Goal: Task Accomplishment & Management: Manage account settings

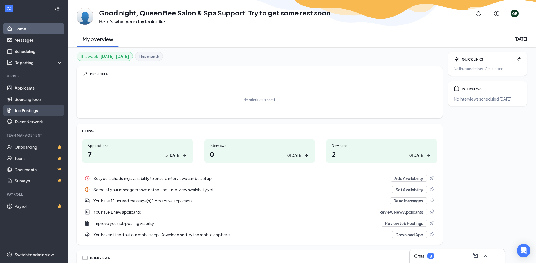
click at [32, 109] on link "Job Postings" at bounding box center [39, 110] width 48 height 11
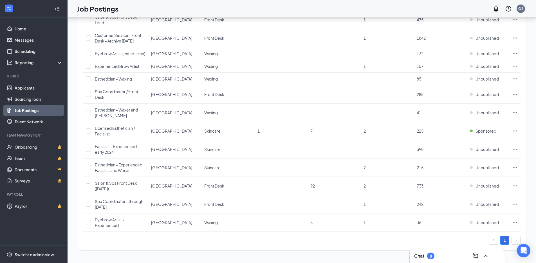
scroll to position [368, 0]
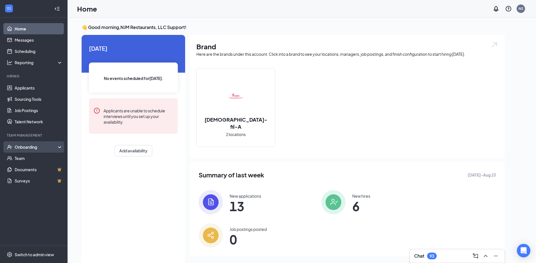
click at [37, 146] on div "Onboarding" at bounding box center [36, 147] width 43 height 6
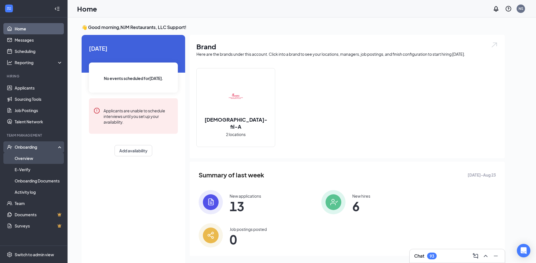
click at [35, 160] on link "Overview" at bounding box center [39, 157] width 48 height 11
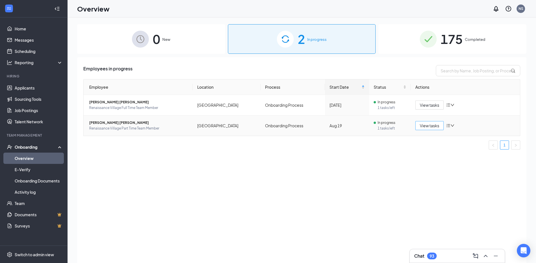
click at [427, 127] on span "View tasks" at bounding box center [429, 125] width 19 height 6
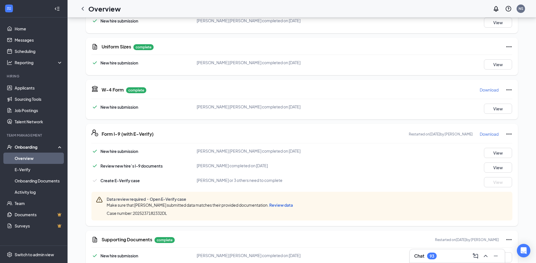
scroll to position [112, 0]
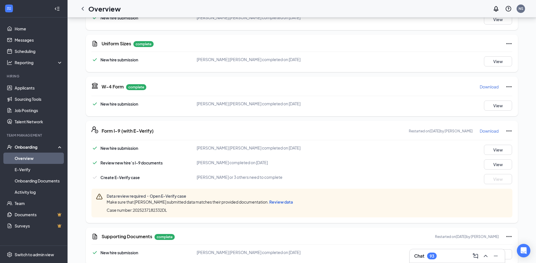
click at [167, 211] on span "Case number: 2025237182332DL" at bounding box center [137, 210] width 60 height 6
drag, startPoint x: 168, startPoint y: 211, endPoint x: 148, endPoint y: 211, distance: 20.5
click at [148, 211] on span "Case number: 2025237182332DL" at bounding box center [137, 210] width 60 height 6
copy div "2025237182332DL"
click at [31, 172] on link "E-Verify" at bounding box center [39, 169] width 48 height 11
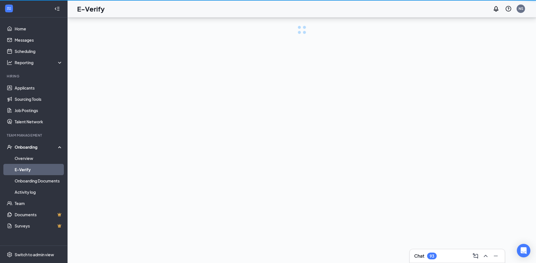
scroll to position [25, 0]
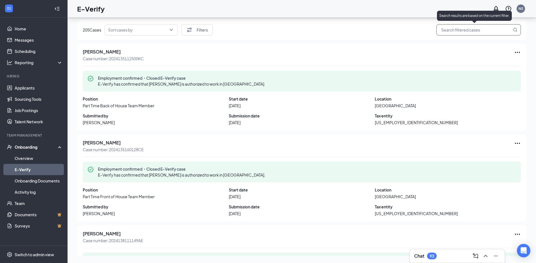
click at [451, 35] on span at bounding box center [478, 29] width 84 height 11
click at [451, 33] on input "search" at bounding box center [475, 29] width 72 height 7
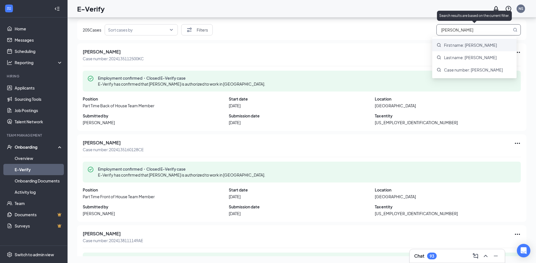
click at [454, 43] on span "First name: rosa" at bounding box center [470, 45] width 53 height 6
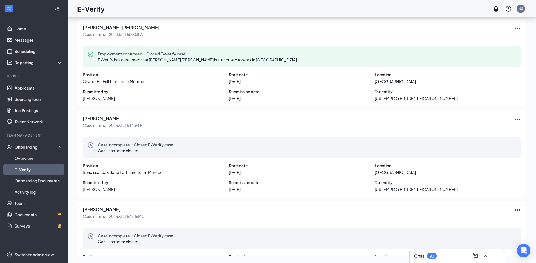
scroll to position [26, 0]
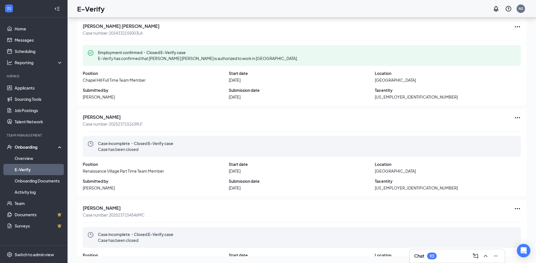
type input "First name: rosa"
drag, startPoint x: 146, startPoint y: 122, endPoint x: 121, endPoint y: 125, distance: 25.7
click at [111, 124] on div "Rosa Muniz Case number: 2025237151639LF" at bounding box center [302, 120] width 438 height 12
drag, startPoint x: 110, startPoint y: 123, endPoint x: 147, endPoint y: 124, distance: 36.6
click at [147, 124] on div "Rosa Muniz Case number: 2025237151639LF" at bounding box center [302, 120] width 438 height 12
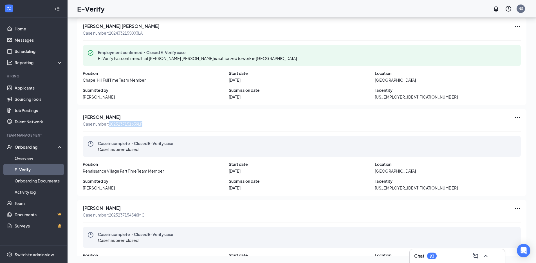
copy span "2025237151639LF"
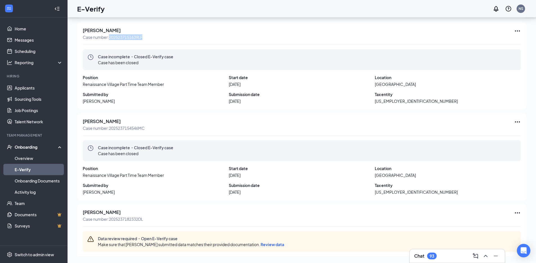
scroll to position [116, 0]
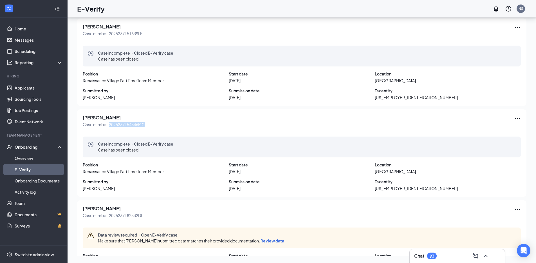
drag, startPoint x: 148, startPoint y: 125, endPoint x: 110, endPoint y: 125, distance: 38.0
click at [110, 125] on div "Rosa Muniz Case number: 2025237154546MC" at bounding box center [302, 121] width 438 height 12
copy span "2025237154546MC"
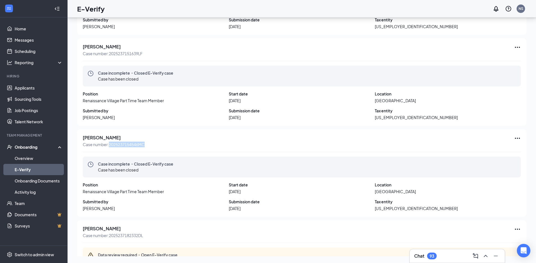
scroll to position [94, 0]
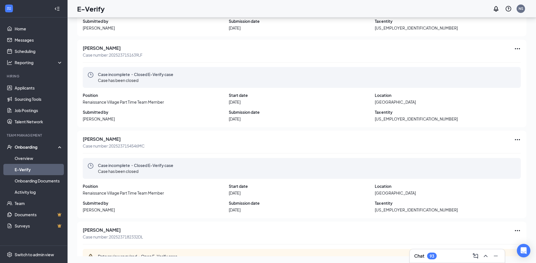
click at [149, 56] on div "Rosa Muniz Case number: 2025237151639LF" at bounding box center [302, 51] width 438 height 12
drag, startPoint x: 149, startPoint y: 56, endPoint x: 120, endPoint y: 55, distance: 28.4
click at [120, 55] on div "Rosa Muniz Case number: 2025237151639LF" at bounding box center [302, 51] width 438 height 12
copy div "2025237151639LF"
click at [142, 57] on span "Case number: 2025237151639LF" at bounding box center [113, 55] width 60 height 6
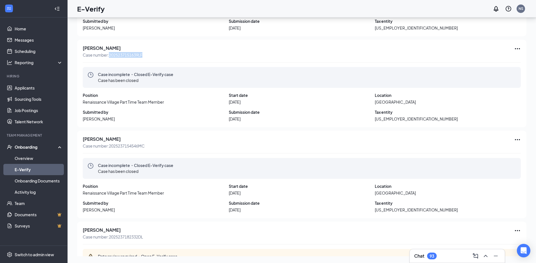
drag, startPoint x: 146, startPoint y: 55, endPoint x: 109, endPoint y: 55, distance: 36.3
click at [109, 55] on div "Rosa Muniz Case number: 2025237151639LF" at bounding box center [302, 51] width 438 height 12
copy span "2025237151639LF"
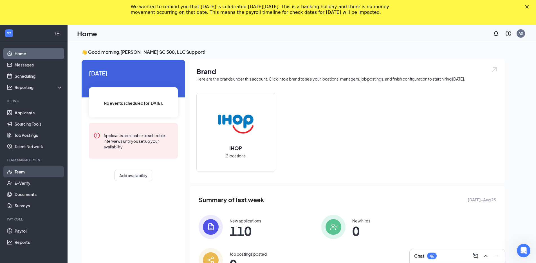
click at [29, 170] on link "Team" at bounding box center [39, 171] width 48 height 11
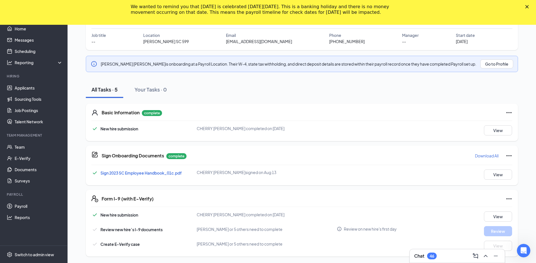
scroll to position [61, 0]
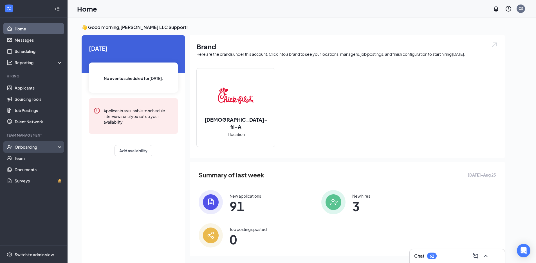
click at [40, 148] on div "Onboarding" at bounding box center [36, 147] width 43 height 6
click at [34, 158] on link "Overview" at bounding box center [39, 157] width 48 height 11
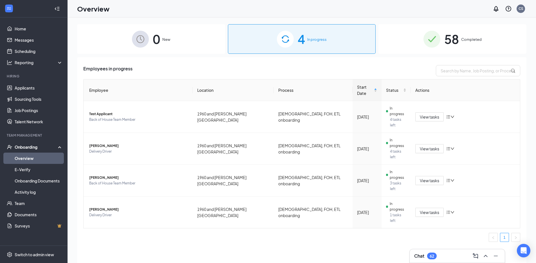
click at [463, 40] on span "Completed" at bounding box center [471, 40] width 21 height 6
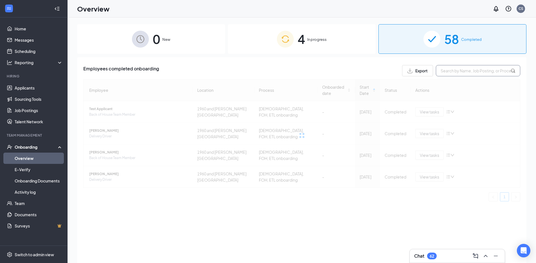
click at [455, 73] on input "text" at bounding box center [478, 70] width 84 height 11
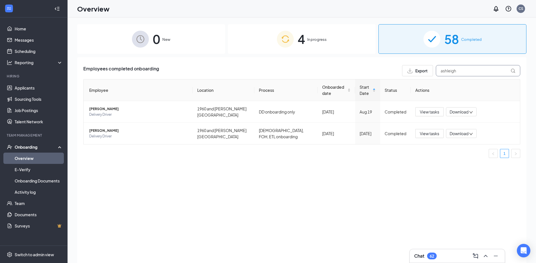
type input "ashleigh"
click at [430, 134] on span "View tasks" at bounding box center [429, 133] width 19 height 6
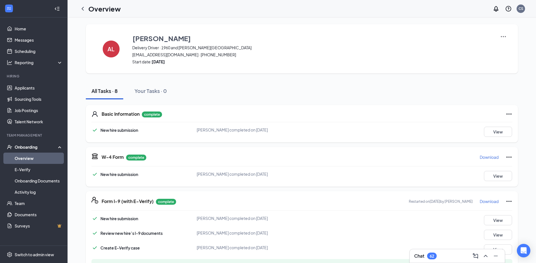
click at [80, 7] on icon "ChevronLeft" at bounding box center [82, 8] width 7 height 7
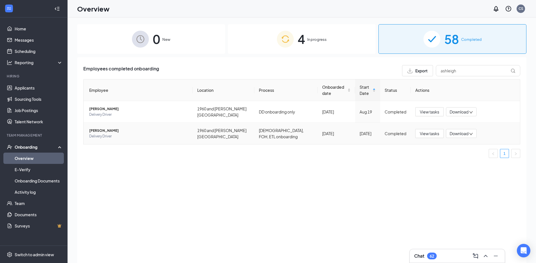
click at [119, 131] on span "Ashleigh Lucas" at bounding box center [138, 131] width 99 height 6
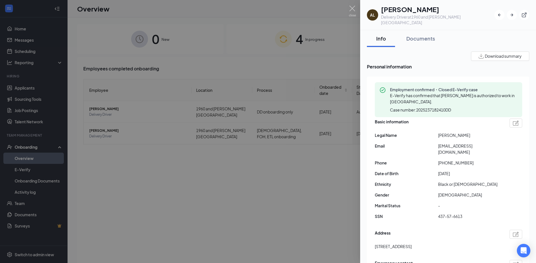
drag, startPoint x: 432, startPoint y: 10, endPoint x: 393, endPoint y: 12, distance: 38.6
click at [382, 10] on h1 "Ashleigh Lucas" at bounding box center [437, 9] width 113 height 10
copy h1 "Ashleigh Lucas"
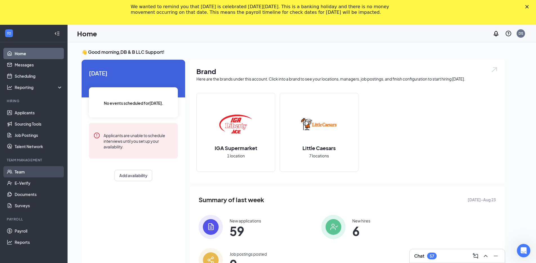
click at [23, 171] on link "Team" at bounding box center [39, 171] width 48 height 11
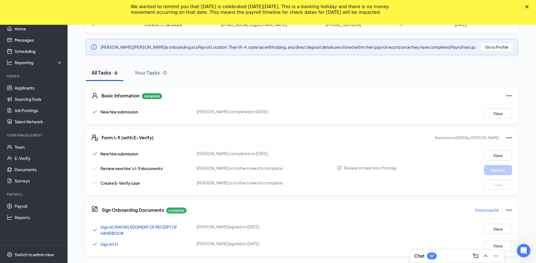
scroll to position [78, 0]
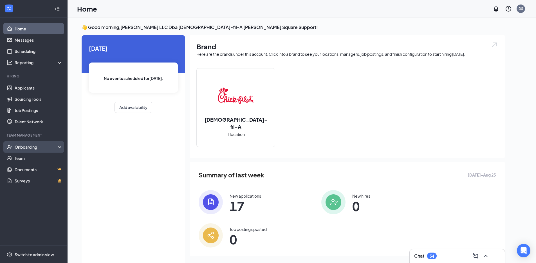
click at [38, 147] on div "Onboarding" at bounding box center [36, 147] width 43 height 6
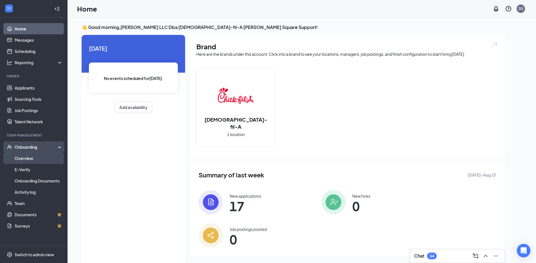
click at [32, 160] on link "Overview" at bounding box center [39, 157] width 48 height 11
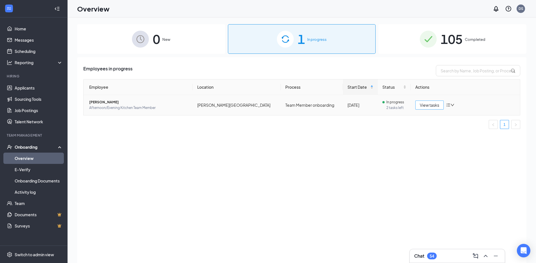
click at [433, 106] on span "View tasks" at bounding box center [429, 105] width 19 height 6
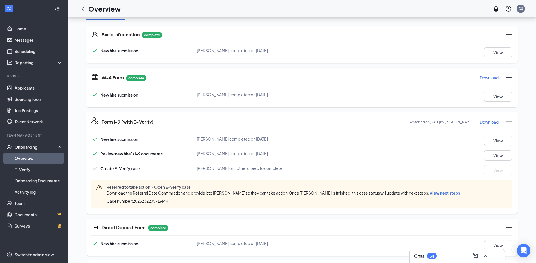
scroll to position [86, 0]
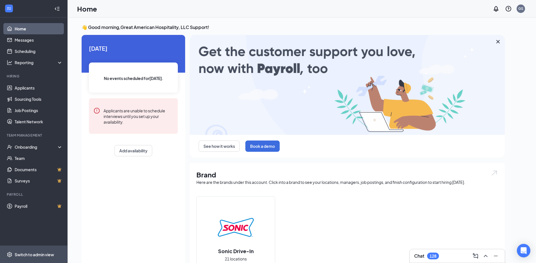
click at [48, 258] on span "Switch to admin view" at bounding box center [39, 253] width 48 height 17
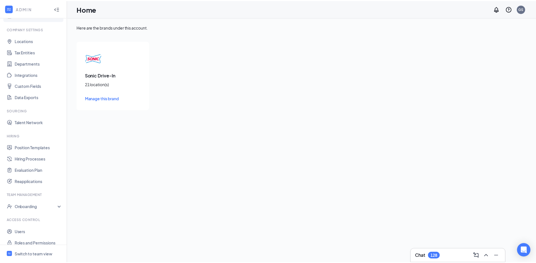
scroll to position [14, 0]
click at [37, 155] on link "Hiring Processes" at bounding box center [39, 157] width 48 height 11
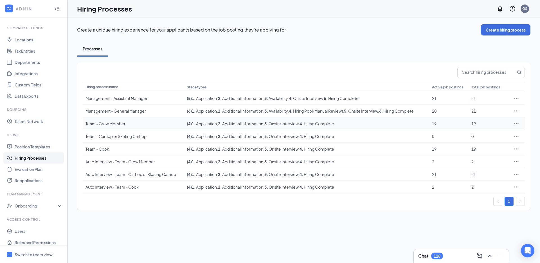
click at [120, 124] on div "Team - Crew Member" at bounding box center [133, 124] width 96 height 6
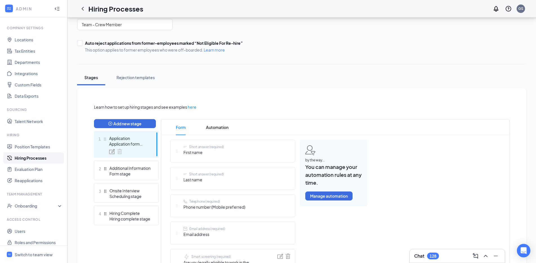
scroll to position [61, 0]
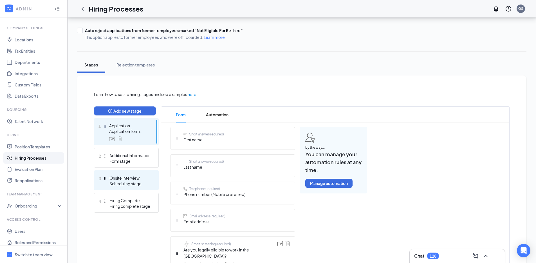
click at [141, 187] on div "3 Onsite Interview Scheduling stage" at bounding box center [126, 180] width 65 height 20
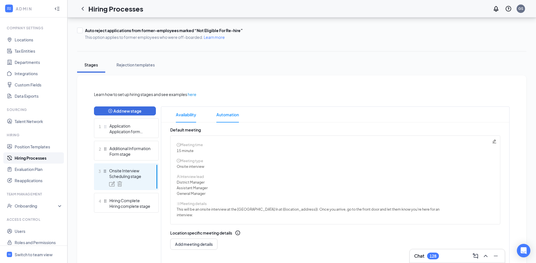
click at [234, 116] on span "Automation" at bounding box center [227, 115] width 22 height 16
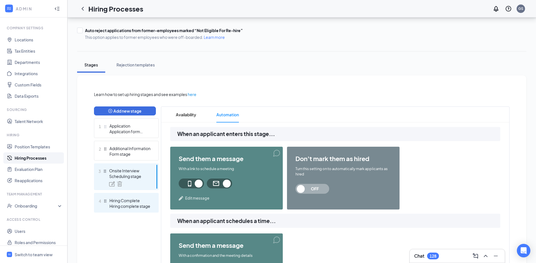
click at [116, 208] on div "Hiring complete stage" at bounding box center [129, 206] width 41 height 6
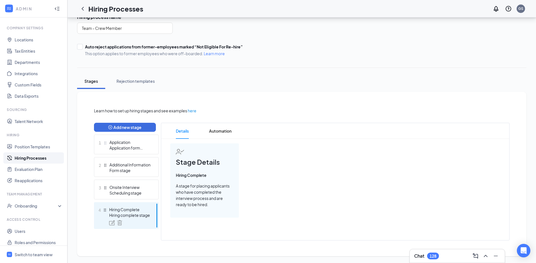
scroll to position [44, 0]
click at [123, 171] on div "Form stage" at bounding box center [129, 170] width 41 height 6
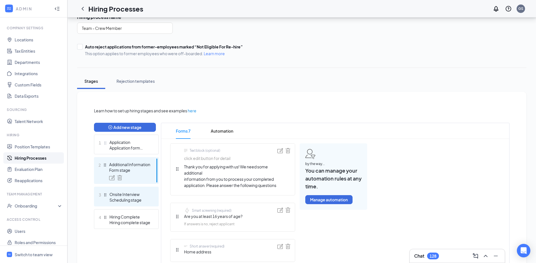
scroll to position [61, 0]
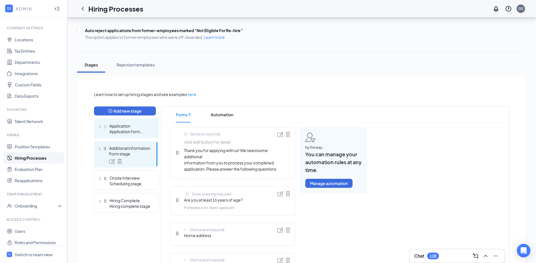
click at [137, 133] on div "Application form stage" at bounding box center [129, 131] width 41 height 6
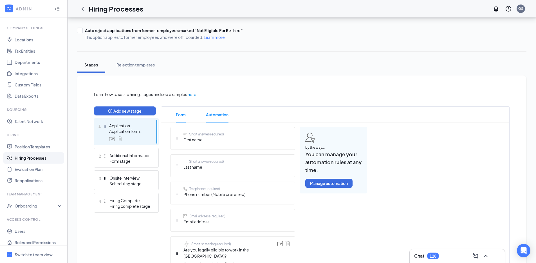
click at [225, 114] on span "Automation" at bounding box center [217, 115] width 22 height 16
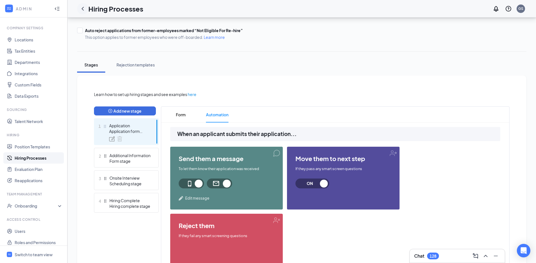
click at [81, 9] on icon "ChevronLeft" at bounding box center [82, 8] width 7 height 7
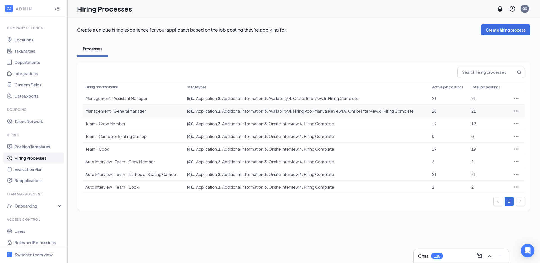
click at [131, 112] on div "Management - General Manager" at bounding box center [133, 111] width 96 height 6
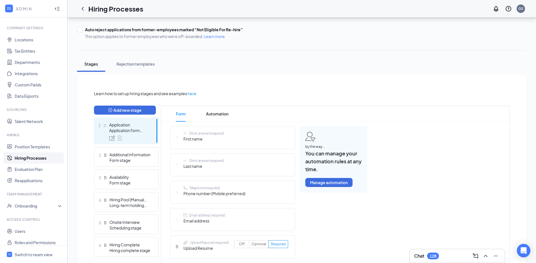
scroll to position [89, 0]
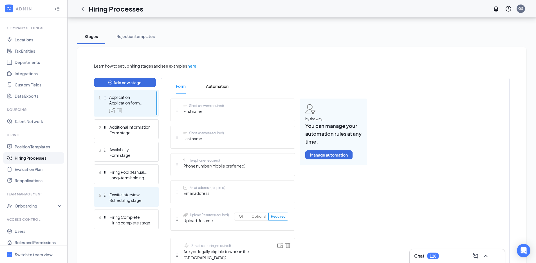
click at [140, 203] on div "5 Onsite Interview Scheduling stage" at bounding box center [126, 197] width 65 height 20
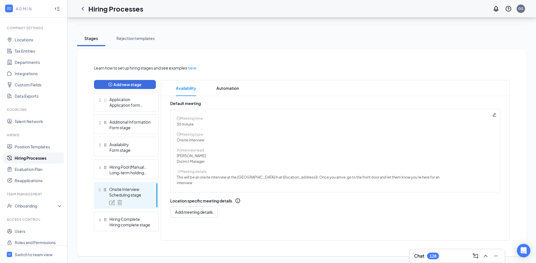
scroll to position [87, 0]
click at [145, 179] on div "4 Hiring Pool (Manual Review) Long-term holding stage" at bounding box center [126, 169] width 65 height 20
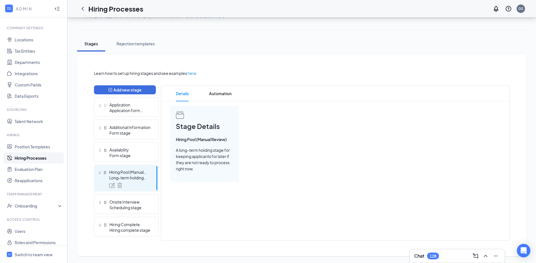
scroll to position [82, 0]
click at [81, 8] on icon "ChevronLeft" at bounding box center [82, 8] width 7 height 7
